Goal: Find specific page/section: Find specific page/section

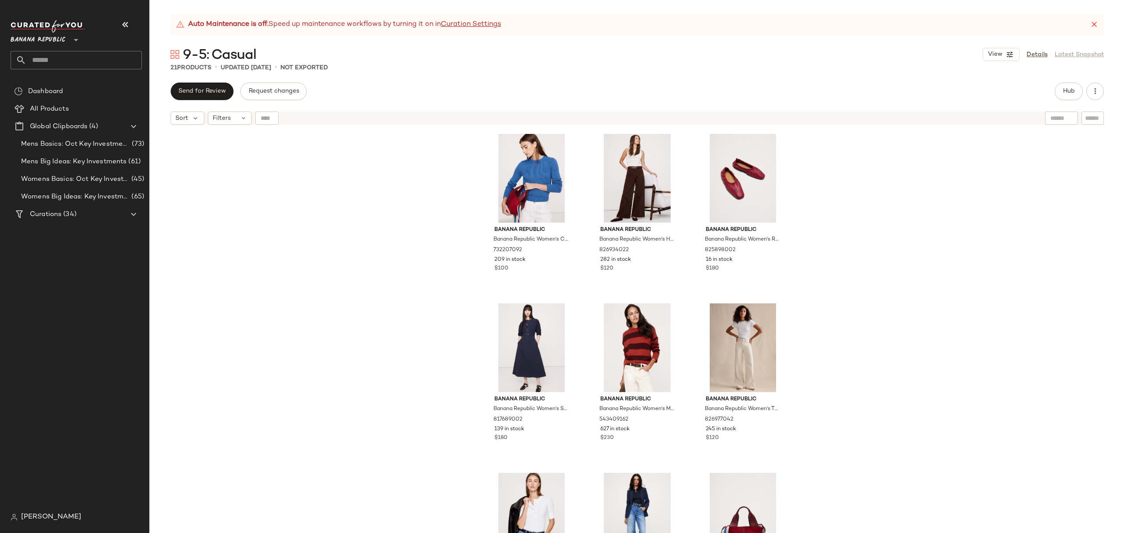
click at [48, 41] on span "Banana Republic" at bounding box center [38, 38] width 55 height 16
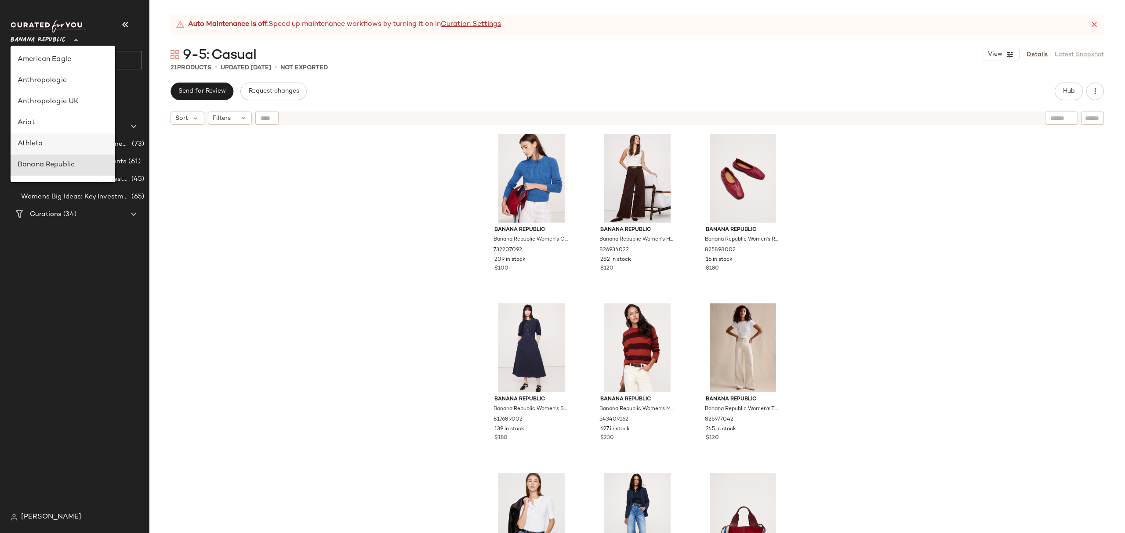
click at [62, 141] on div "Athleta" at bounding box center [63, 144] width 90 height 11
type input "**"
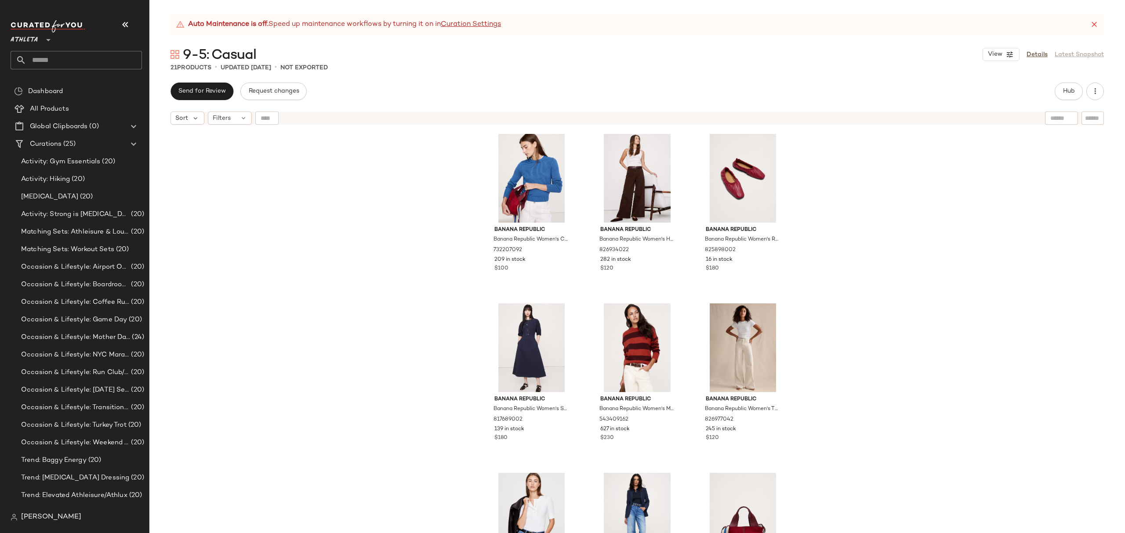
click at [937, 275] on div "Banana Republic Banana Republic Women's Cotton-Silk Crew-Neck Sweater Night Sai…" at bounding box center [636, 342] width 975 height 426
click at [91, 231] on span "Matching Sets: Athleisure & Lounge Sets" at bounding box center [75, 232] width 108 height 10
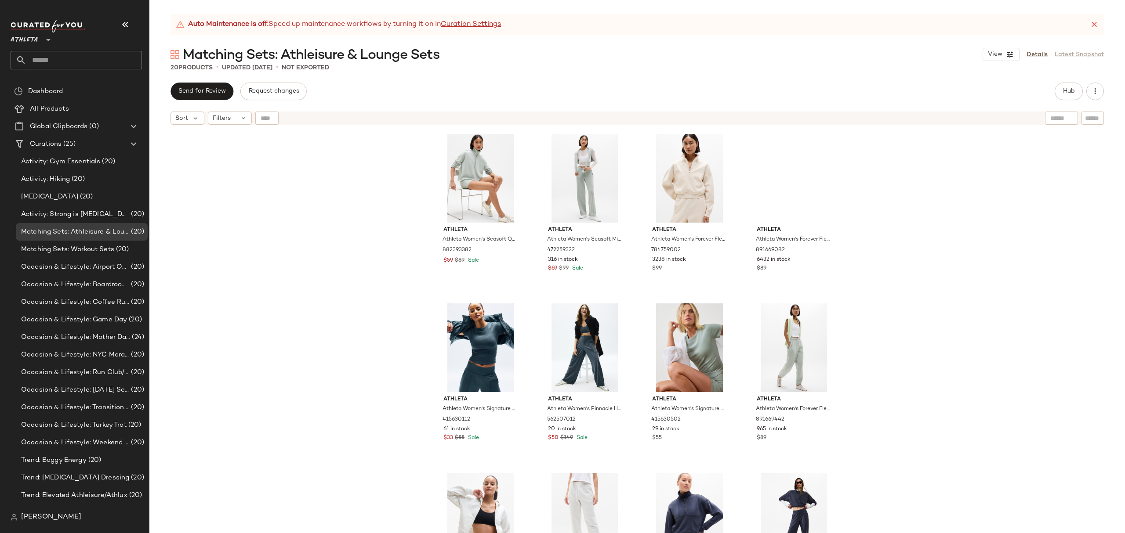
click at [50, 517] on span "[PERSON_NAME]" at bounding box center [51, 517] width 60 height 11
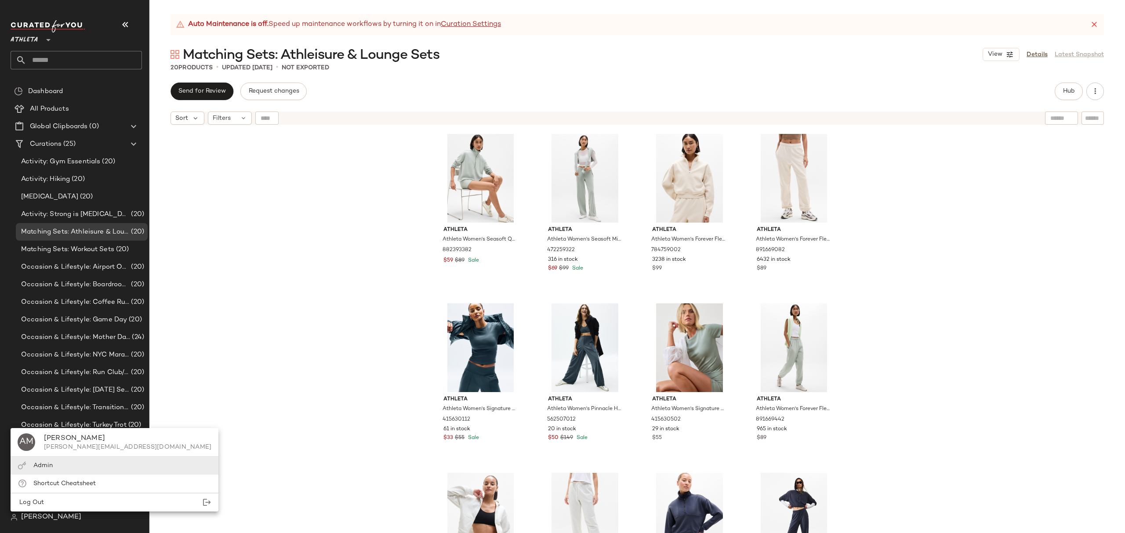
click at [55, 473] on div "Admin" at bounding box center [115, 466] width 208 height 18
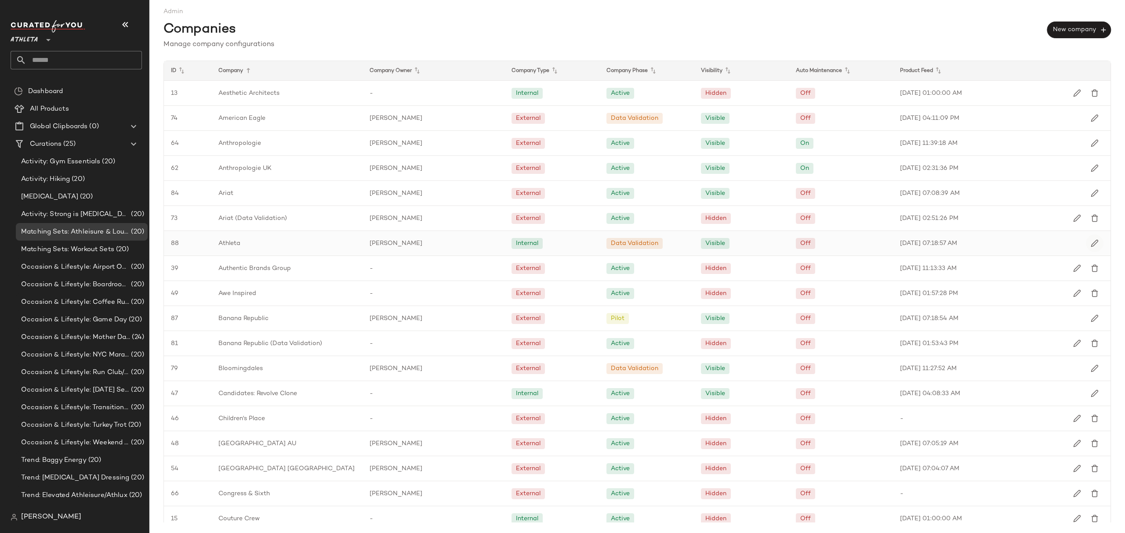
click at [1090, 244] on img "button" at bounding box center [1094, 243] width 8 height 8
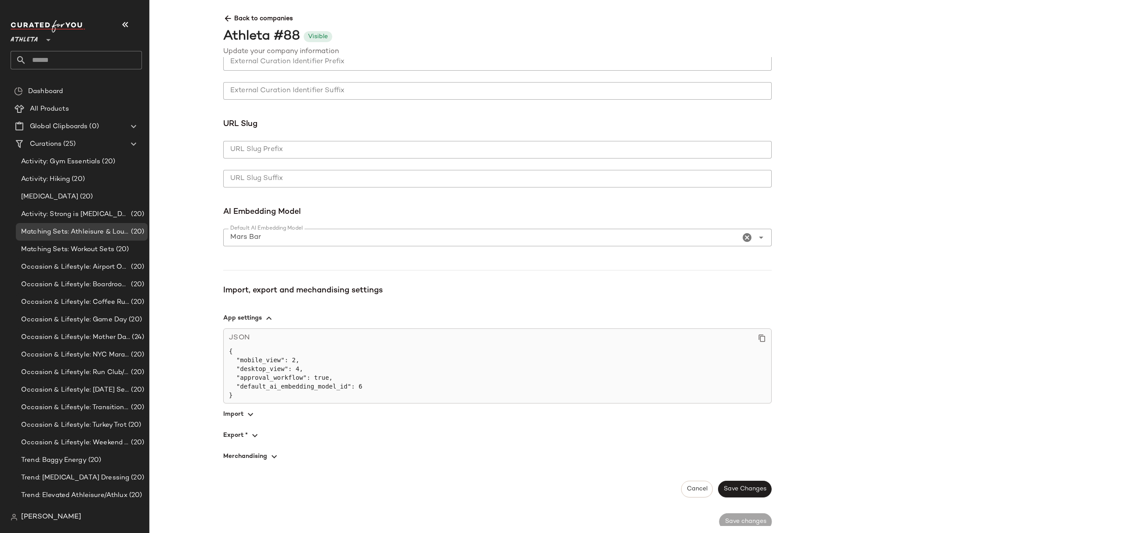
scroll to position [430, 0]
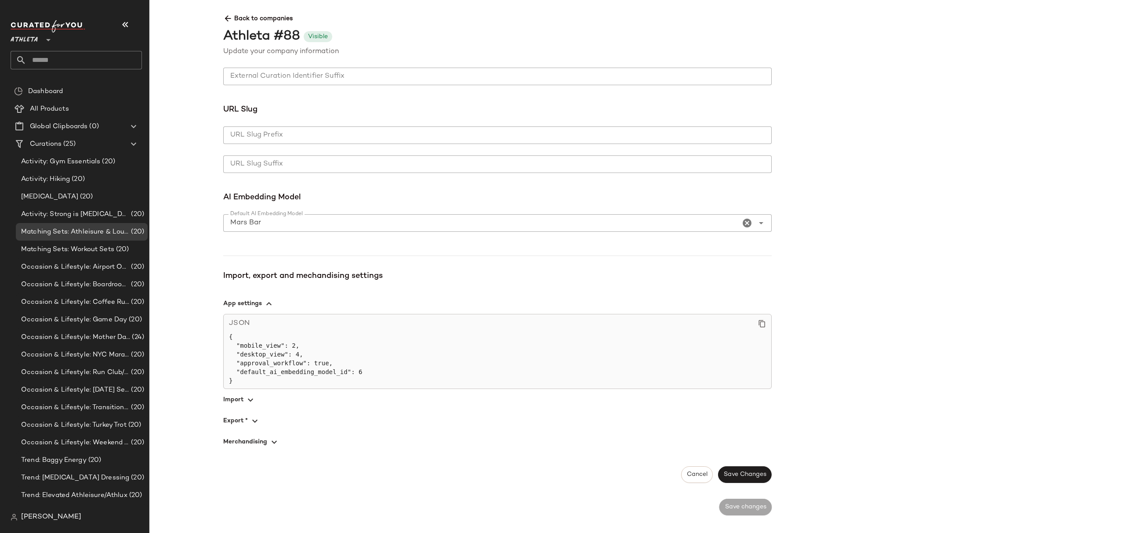
click at [230, 11] on span "Back to companies" at bounding box center [771, 15] width 1096 height 16
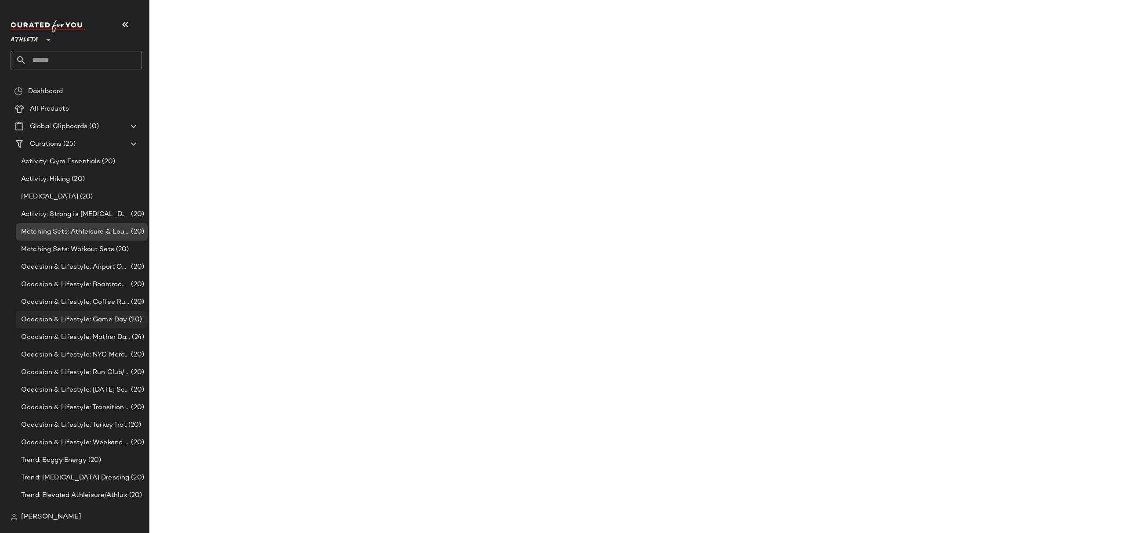
click at [44, 316] on span "Occasion & Lifestyle: Game Day" at bounding box center [74, 320] width 106 height 10
